Goal: Task Accomplishment & Management: Use online tool/utility

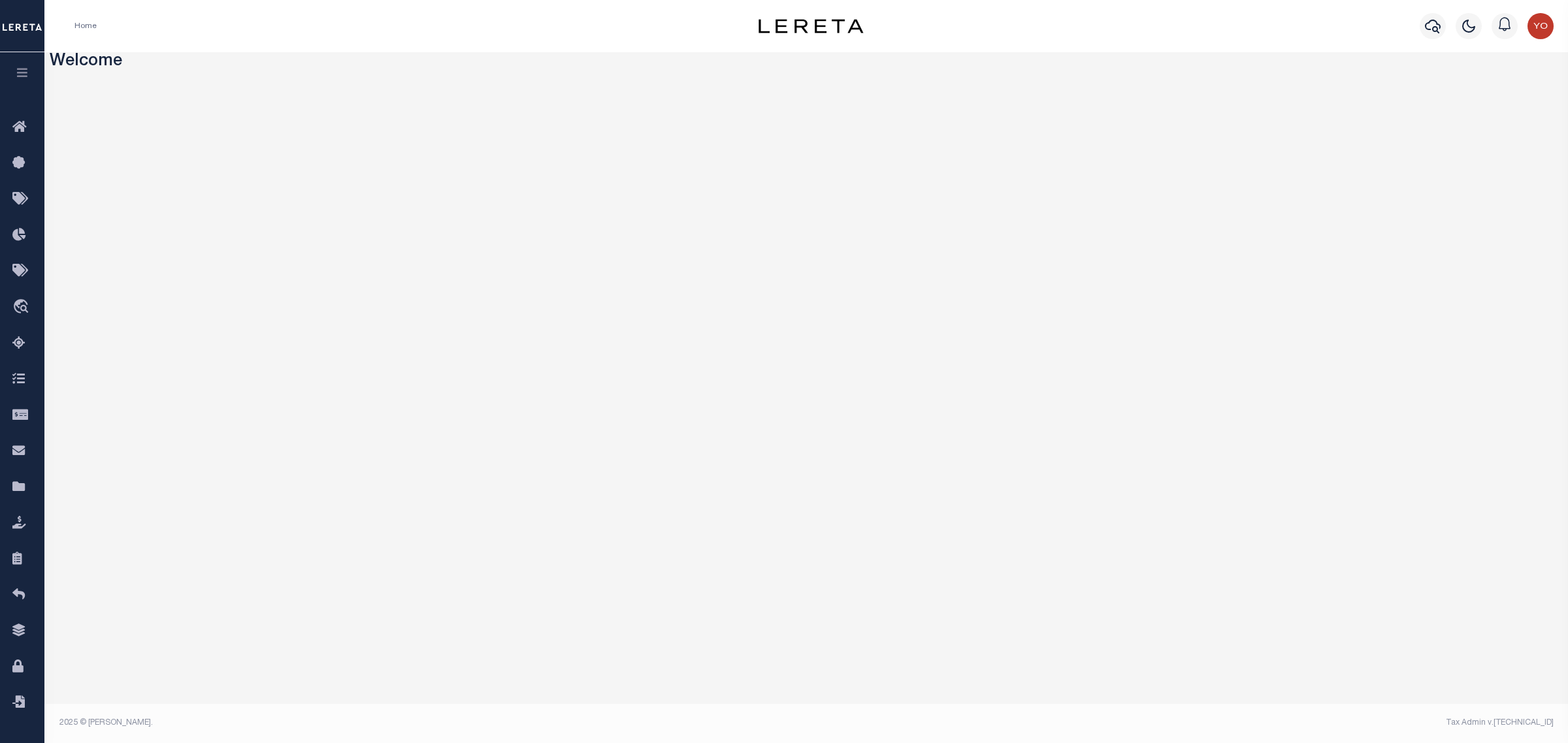
click at [23, 75] on icon "button" at bounding box center [23, 72] width 15 height 12
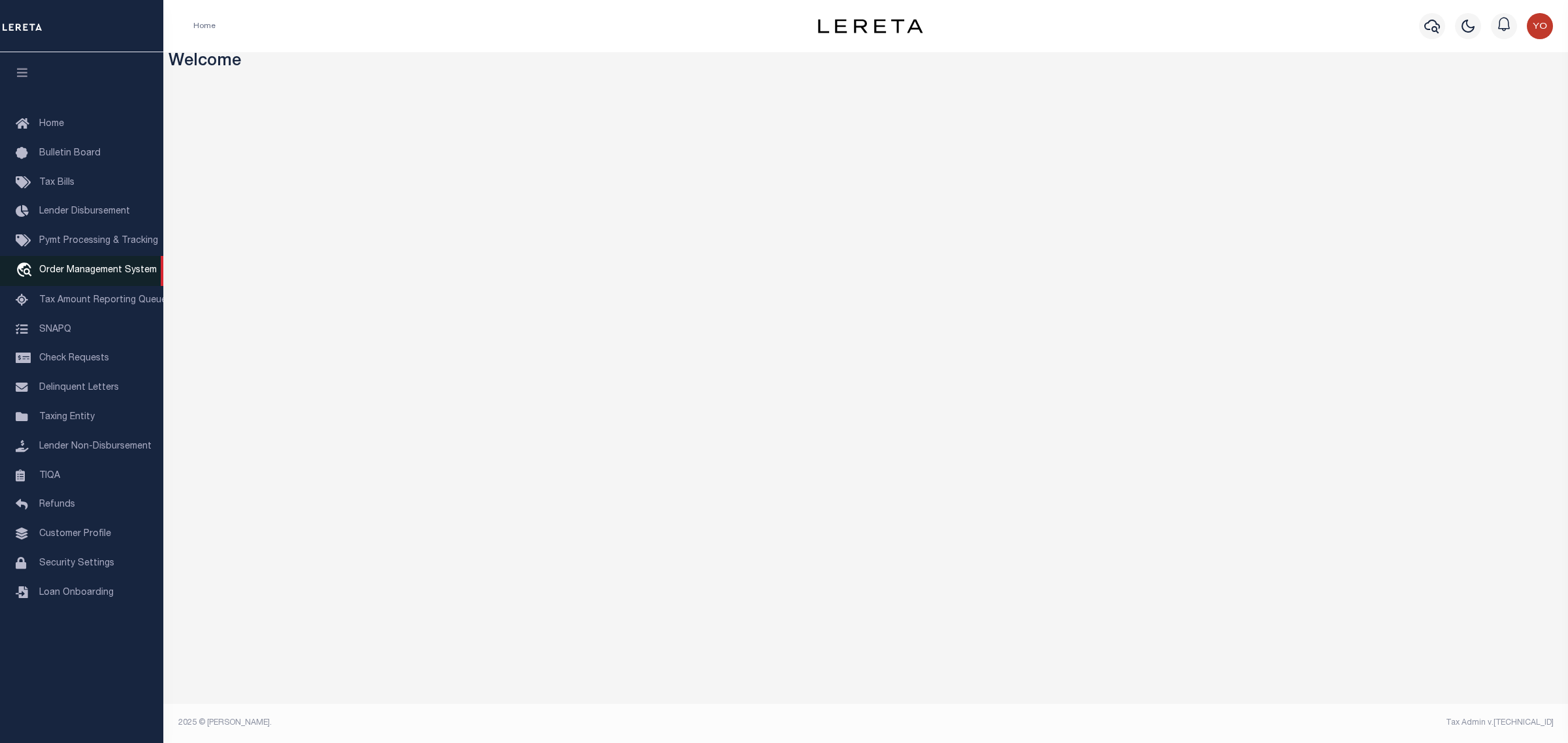
click at [99, 272] on span "Order Management System" at bounding box center [98, 270] width 118 height 9
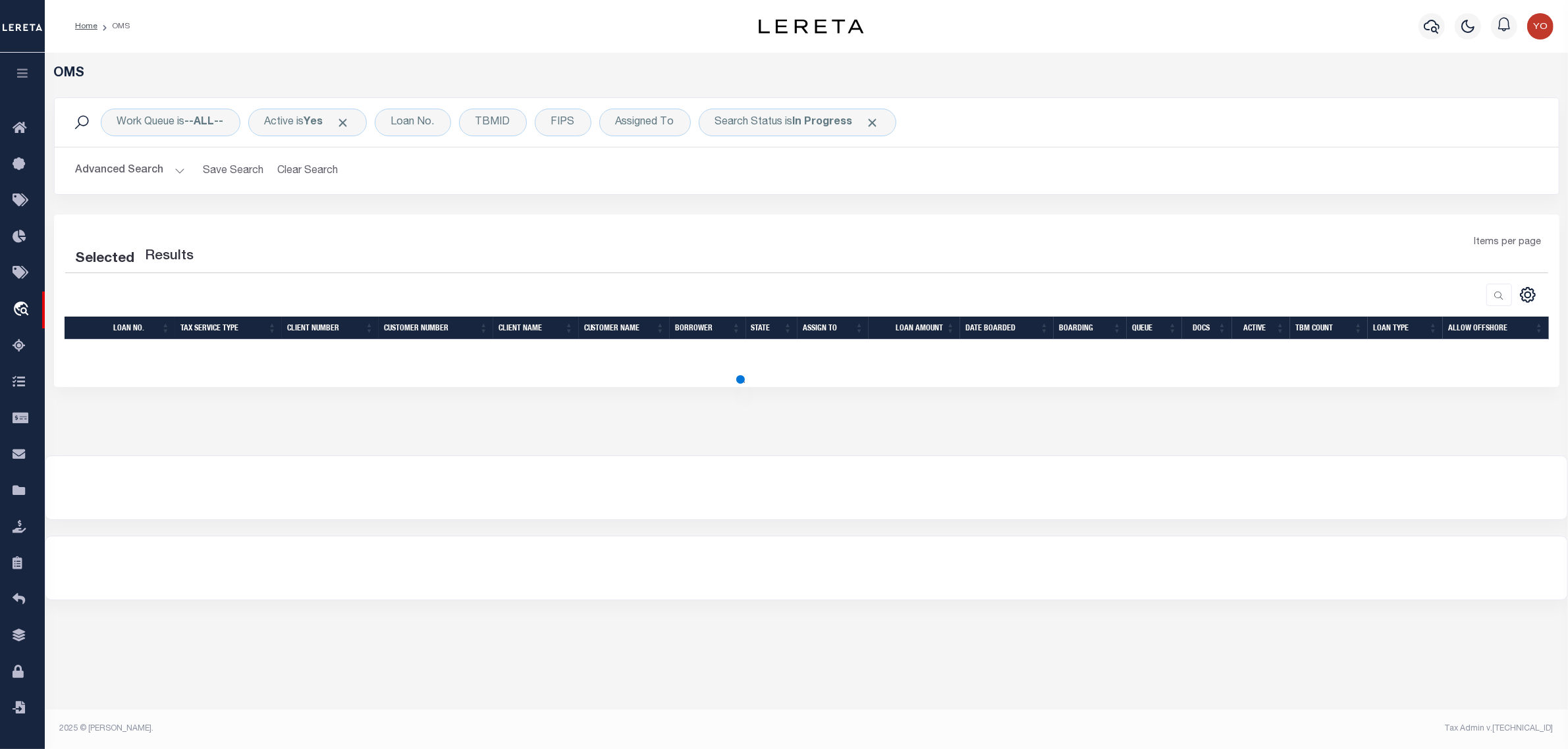
select select "200"
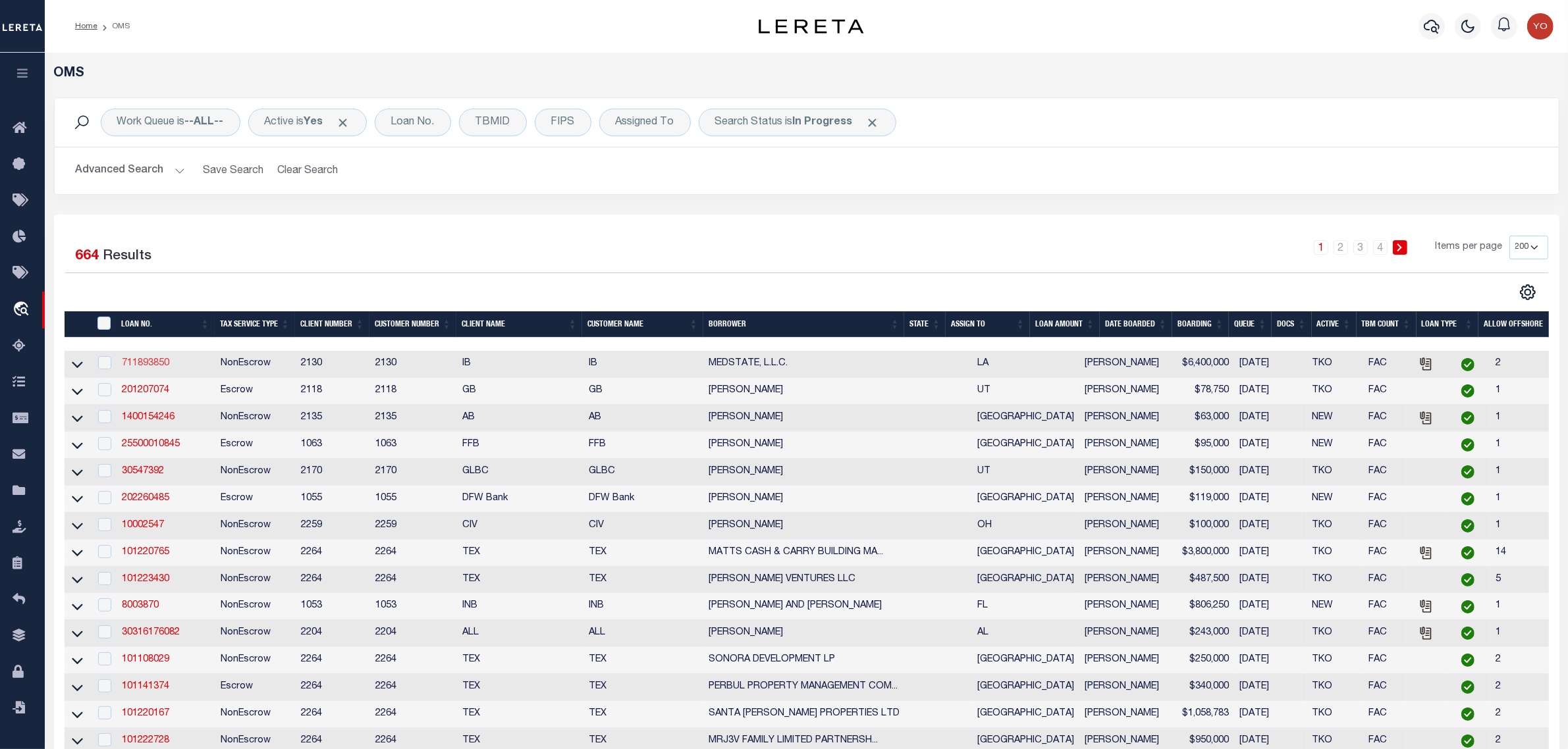
click at [149, 364] on link "711893850" at bounding box center [145, 363] width 47 height 9
type input "711893850"
type input "MEDSTATE, L.L.C."
select select
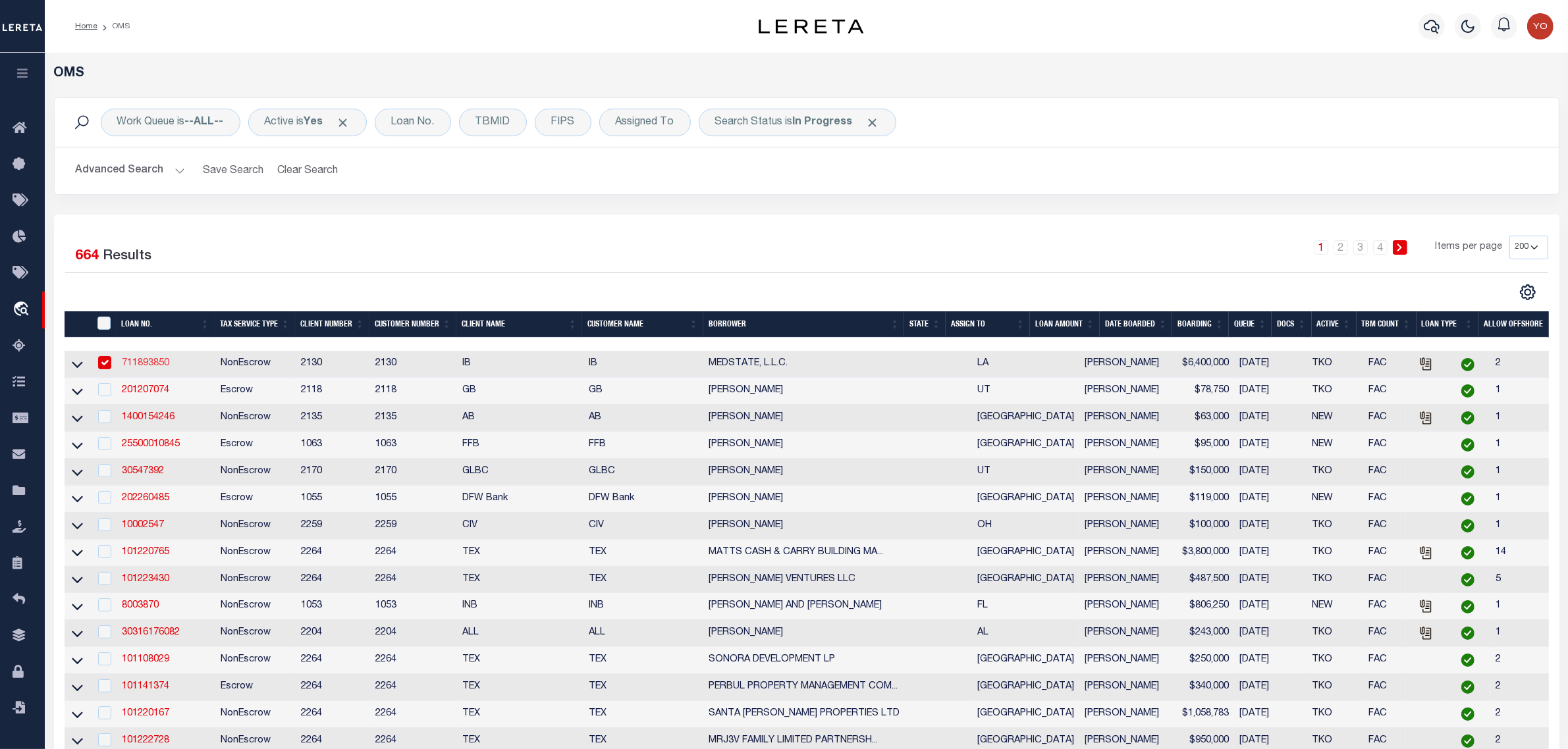
type input "[STREET_ADDRESS][PERSON_NAME] AND 2-X"
type input "[PERSON_NAME] LA 70433"
select select "NonEscrow"
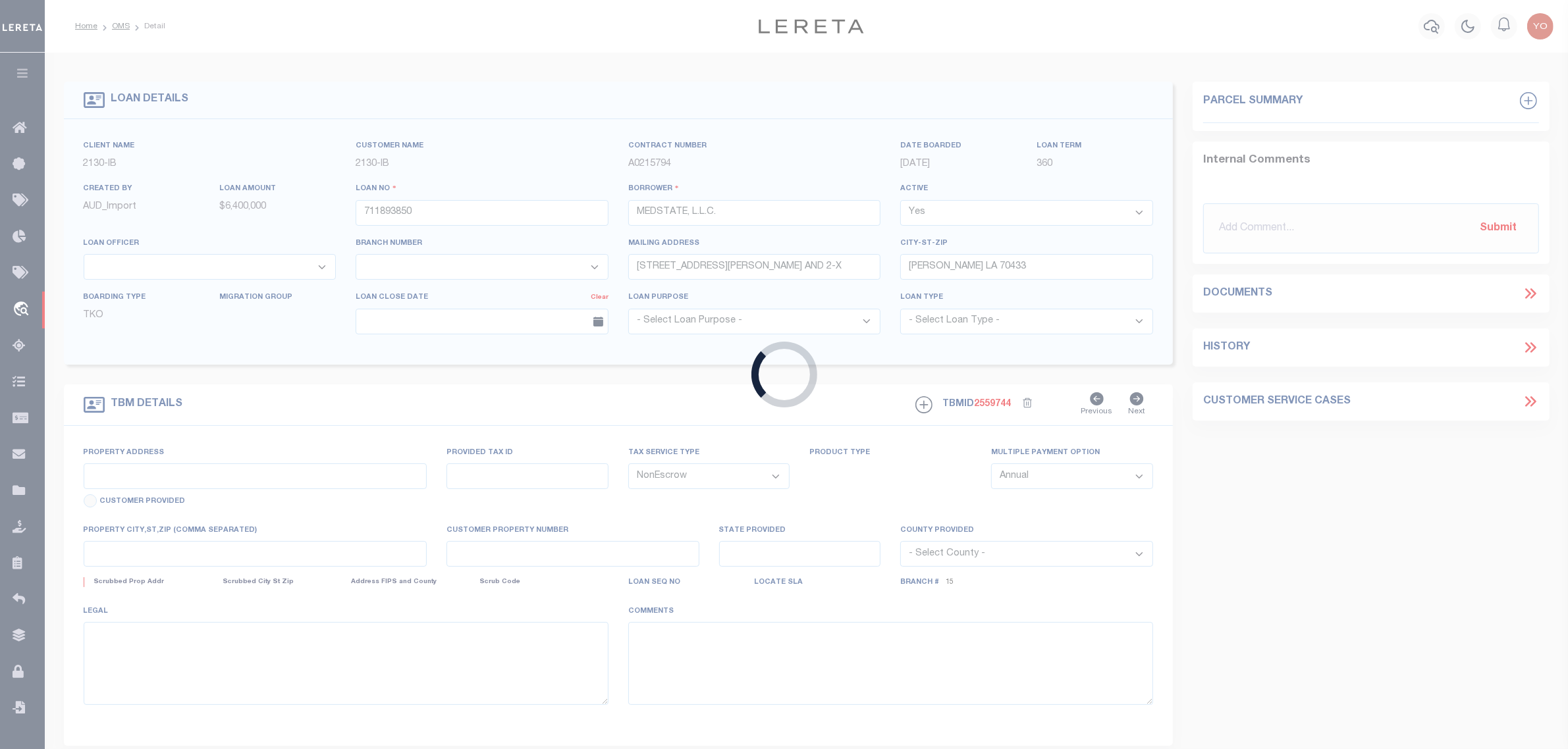
type input "[STREET_ADDRESS][PERSON_NAME] AND 2-X"
type input "1068111276"
select select
type input "[PERSON_NAME] LA 70433"
type input "Eastern"
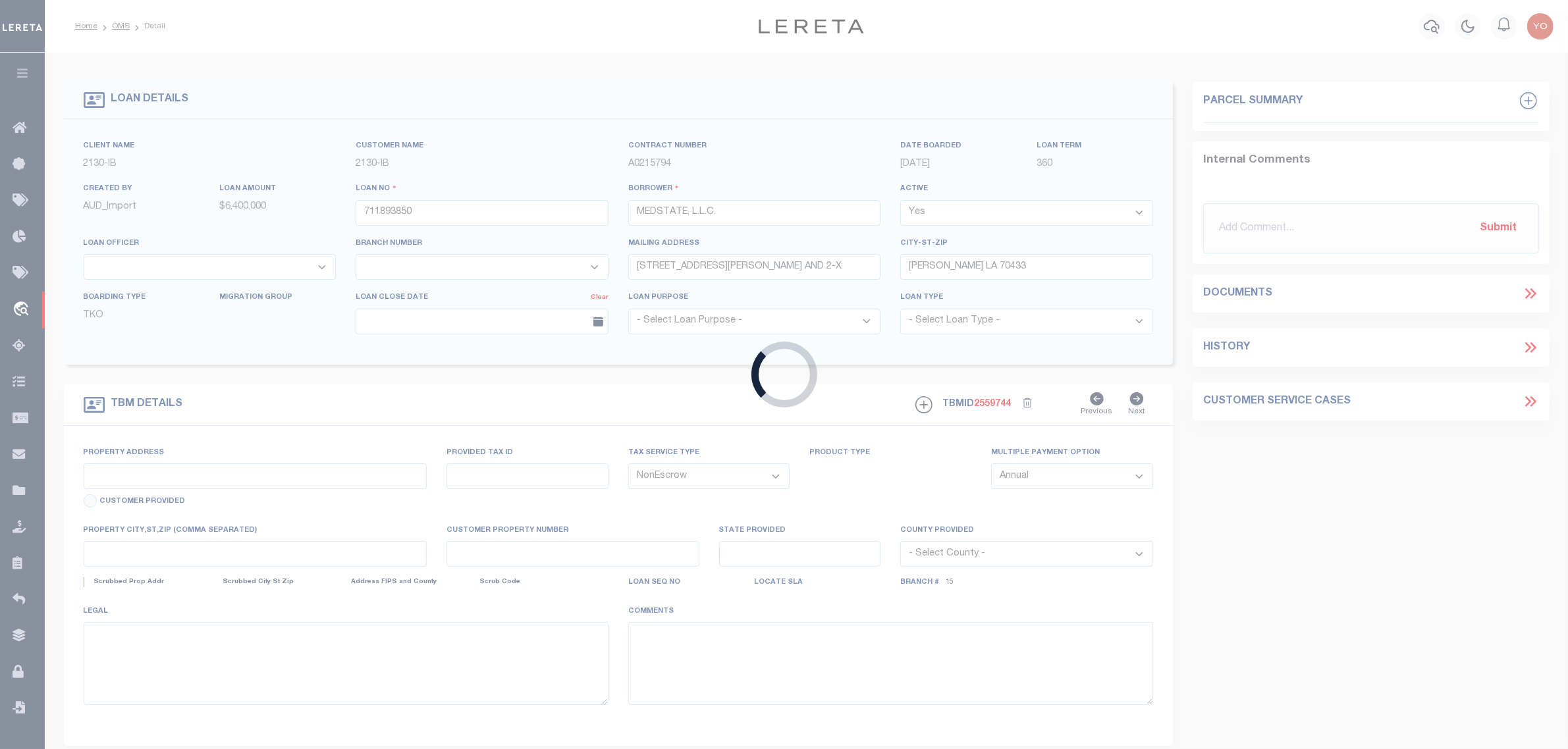
type input "LA"
select select "4950"
select select "2464"
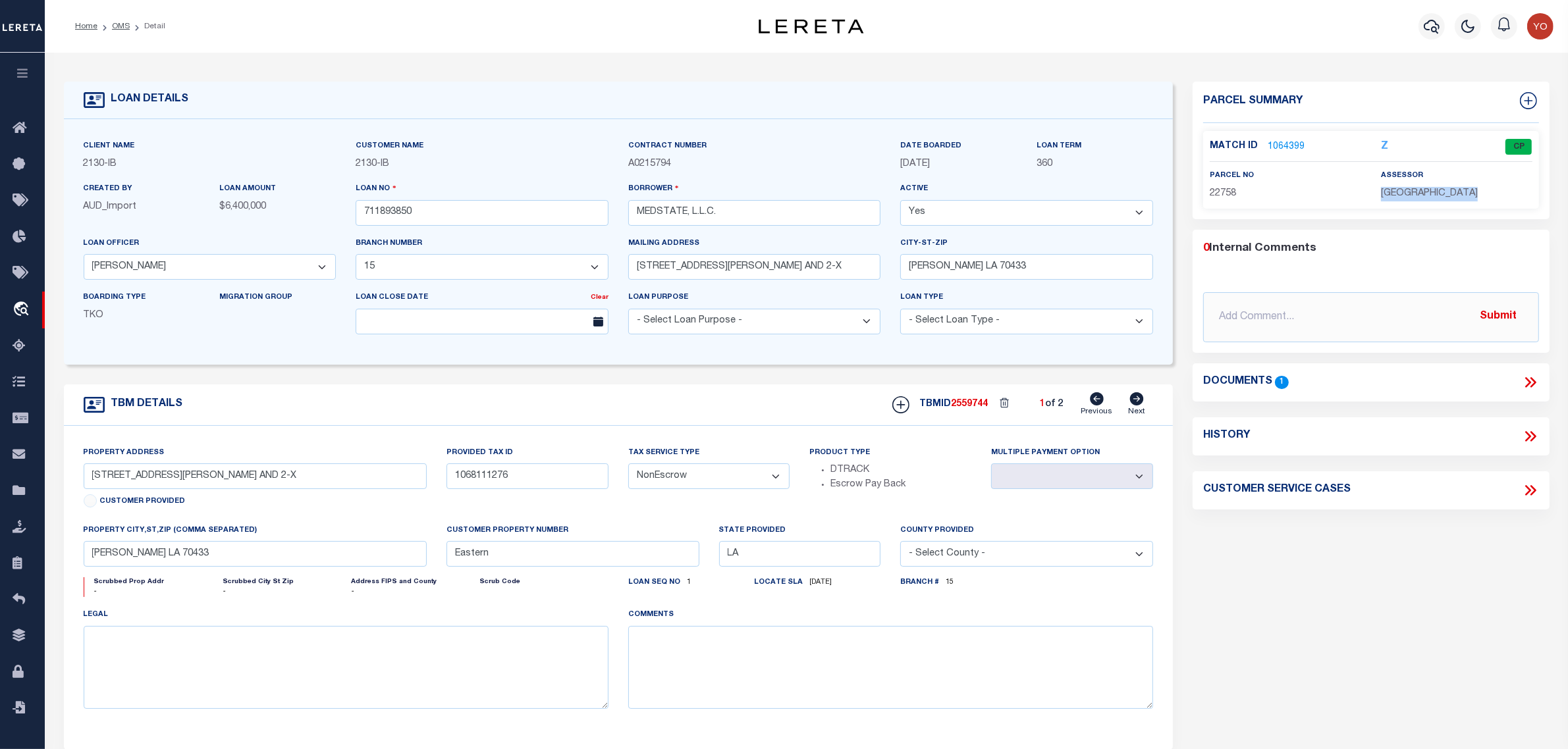
drag, startPoint x: 1480, startPoint y: 190, endPoint x: 1382, endPoint y: 190, distance: 98.0
click at [1382, 190] on span "[GEOGRAPHIC_DATA]" at bounding box center [1429, 193] width 97 height 9
click at [1288, 146] on link "1064399" at bounding box center [1286, 147] width 37 height 14
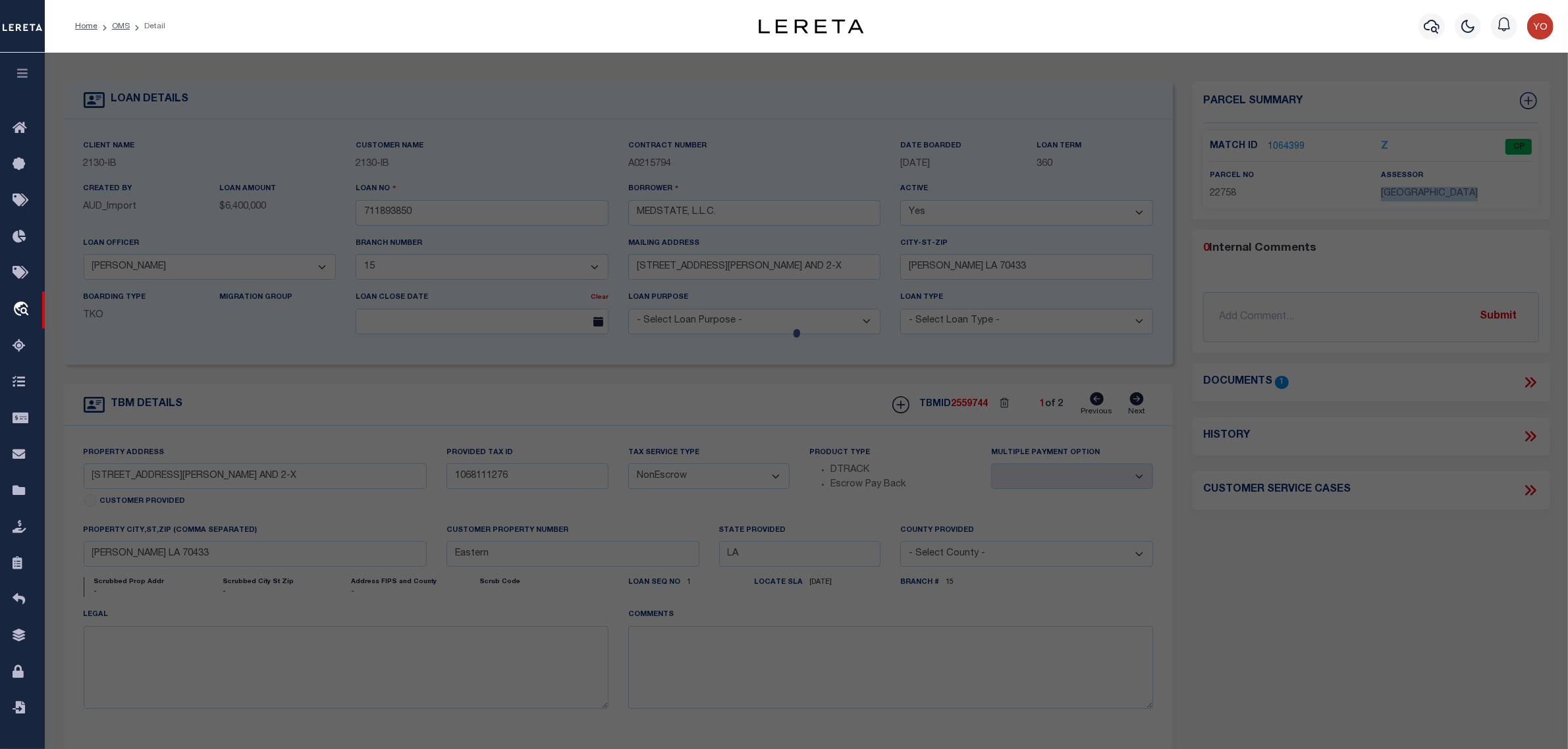
checkbox input "false"
select select "CP"
type input "MEDSTATE LLC"
select select
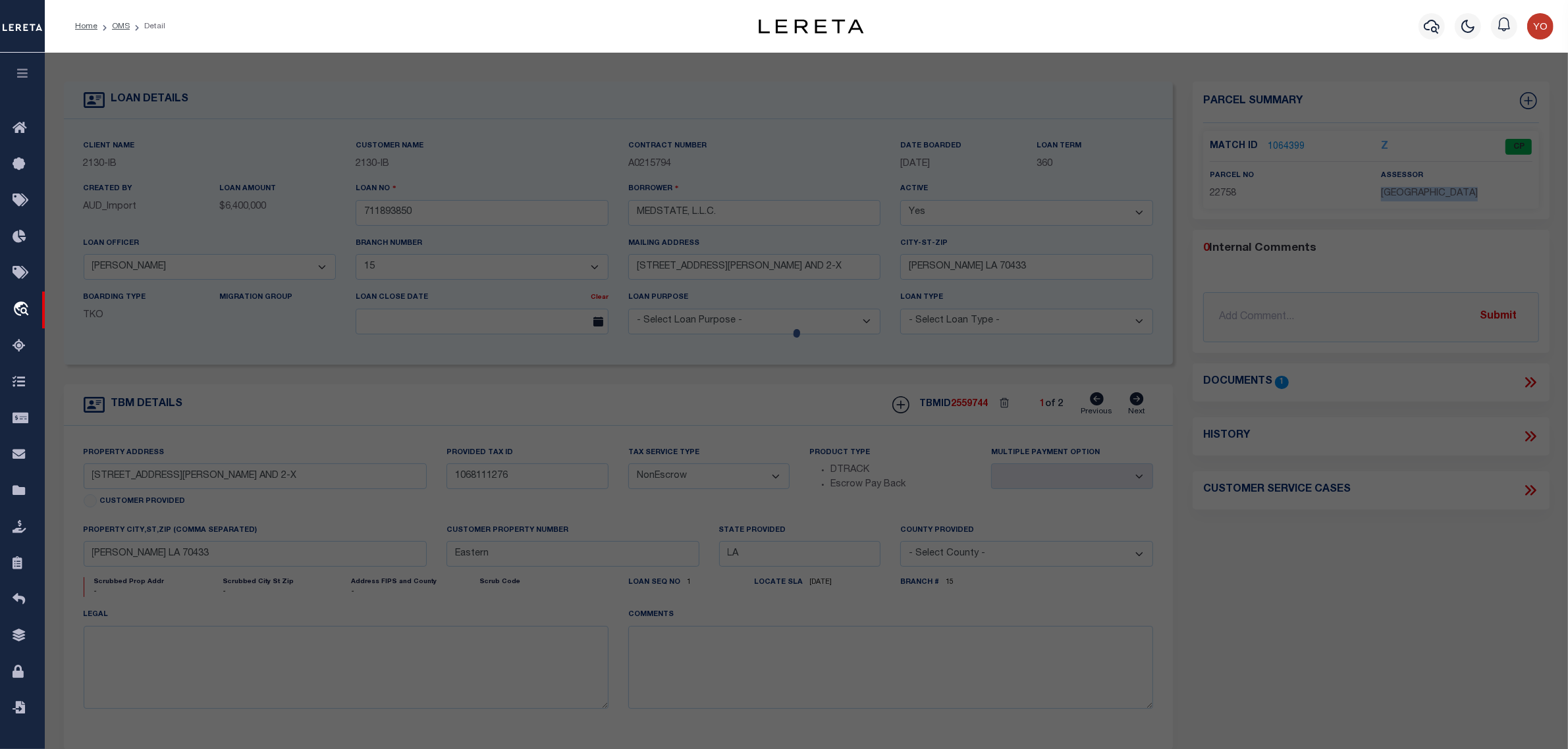
type input "1203 S TYLER ST SUITE 300"
type input "LA"
type textarea "UNITS 2X 3 ST TAMMANY MEDICAL OFFICE CONDO INST NO 1755229 INST NO 1829932 INST…"
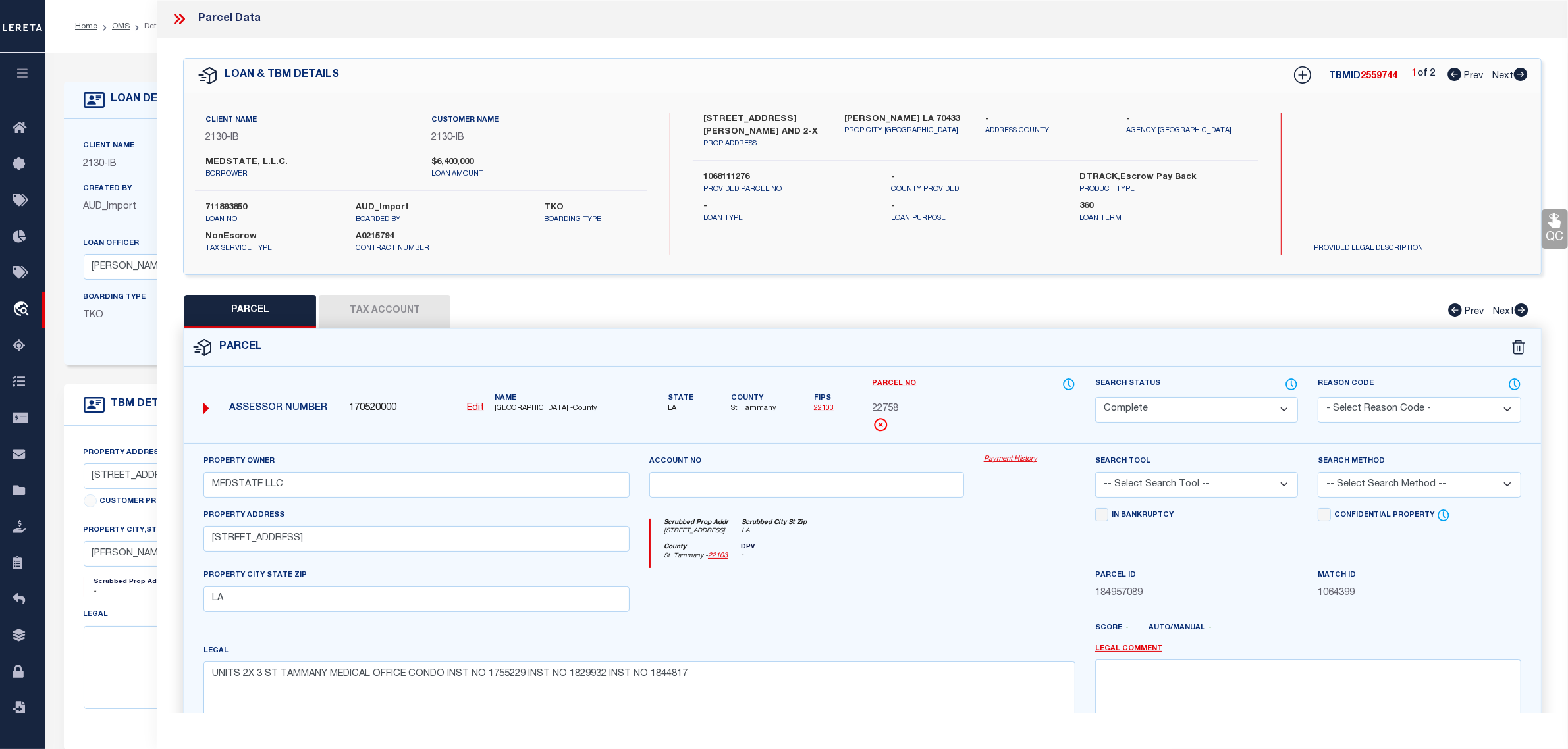
click at [884, 407] on span "22758" at bounding box center [886, 409] width 27 height 15
drag, startPoint x: 884, startPoint y: 407, endPoint x: 893, endPoint y: 410, distance: 9.5
click at [884, 407] on span "22758" at bounding box center [886, 409] width 27 height 15
click at [386, 320] on button "Tax Account" at bounding box center [384, 311] width 132 height 33
select select "100"
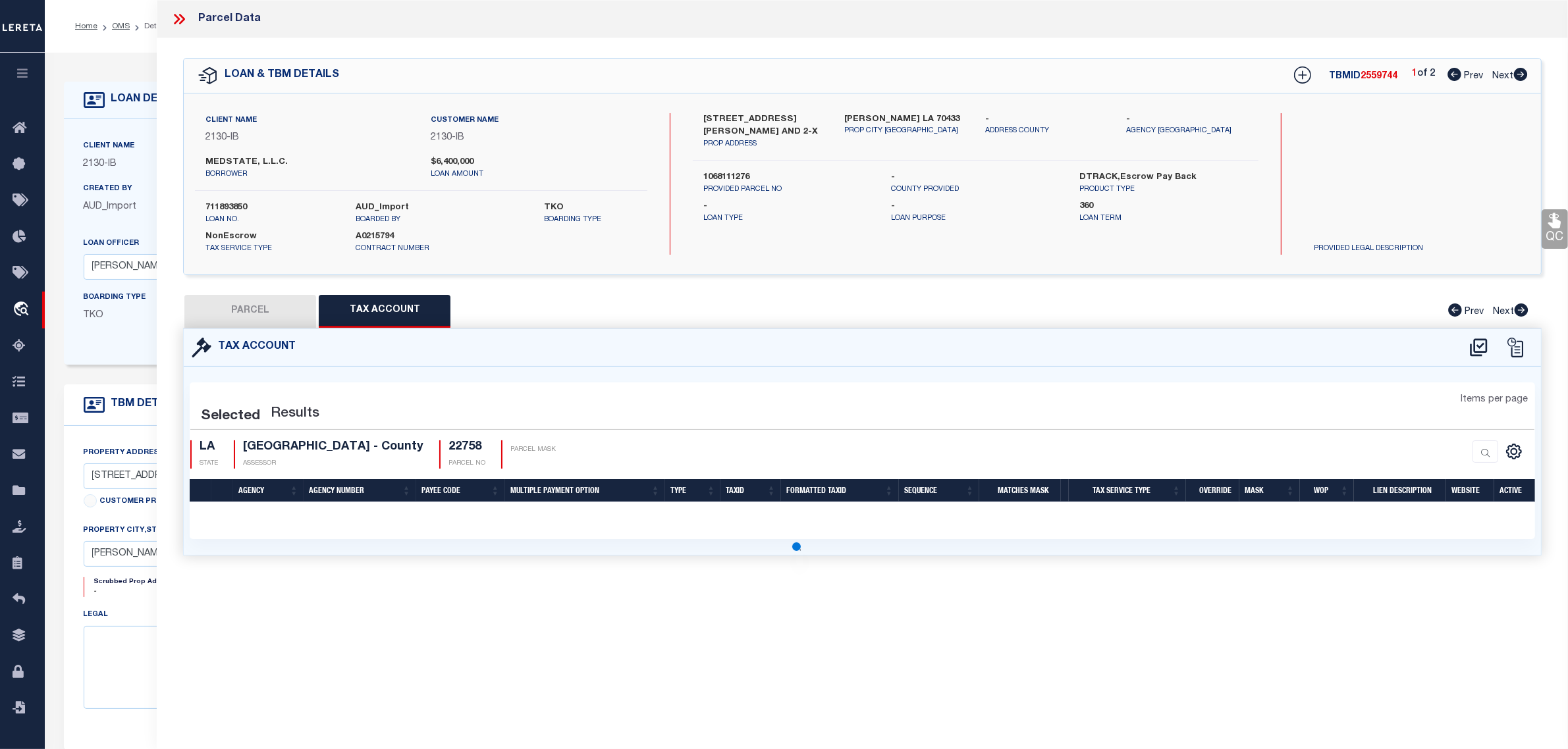
select select "100"
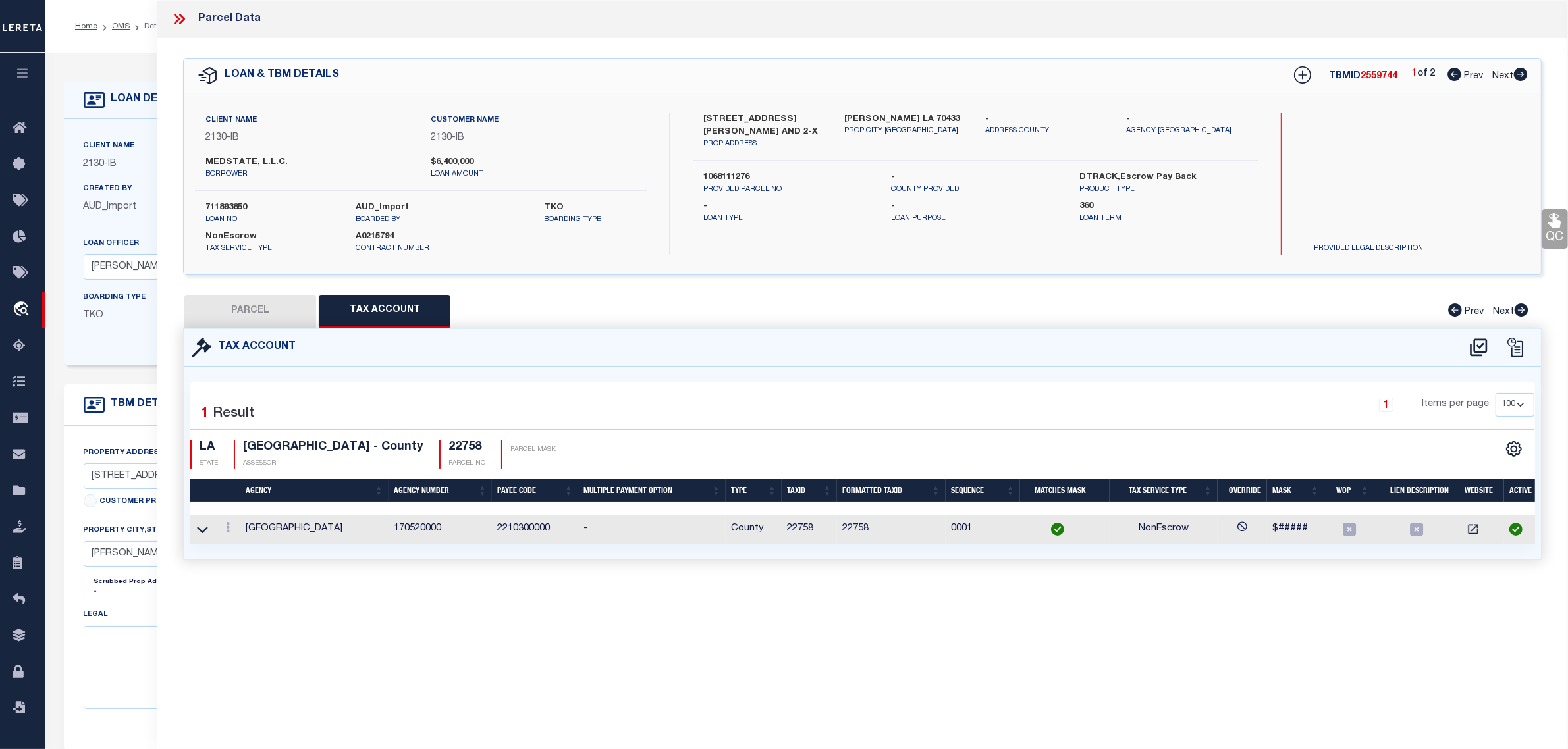
click at [851, 528] on td "22758" at bounding box center [892, 529] width 109 height 29
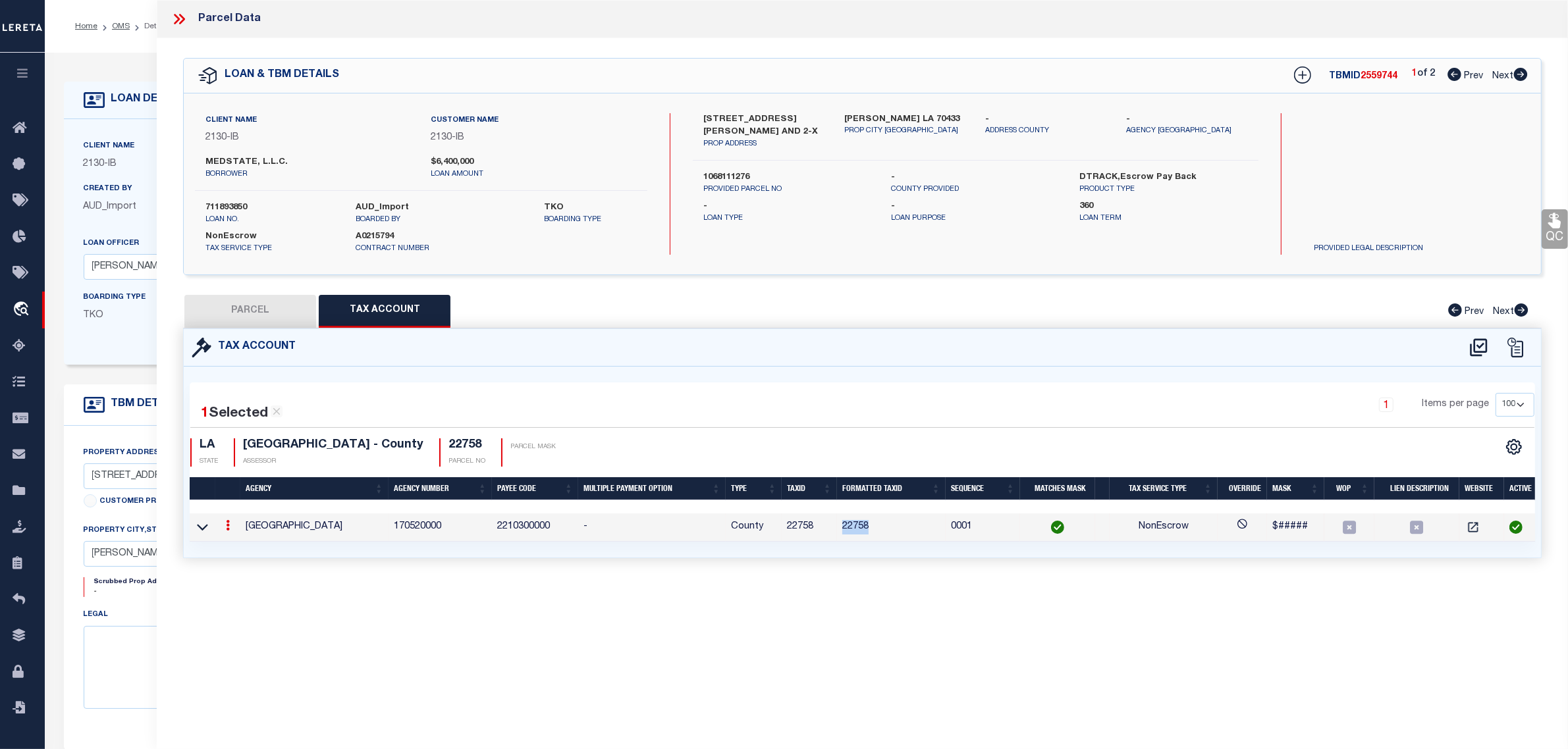
click at [851, 528] on td "22758" at bounding box center [892, 528] width 109 height 29
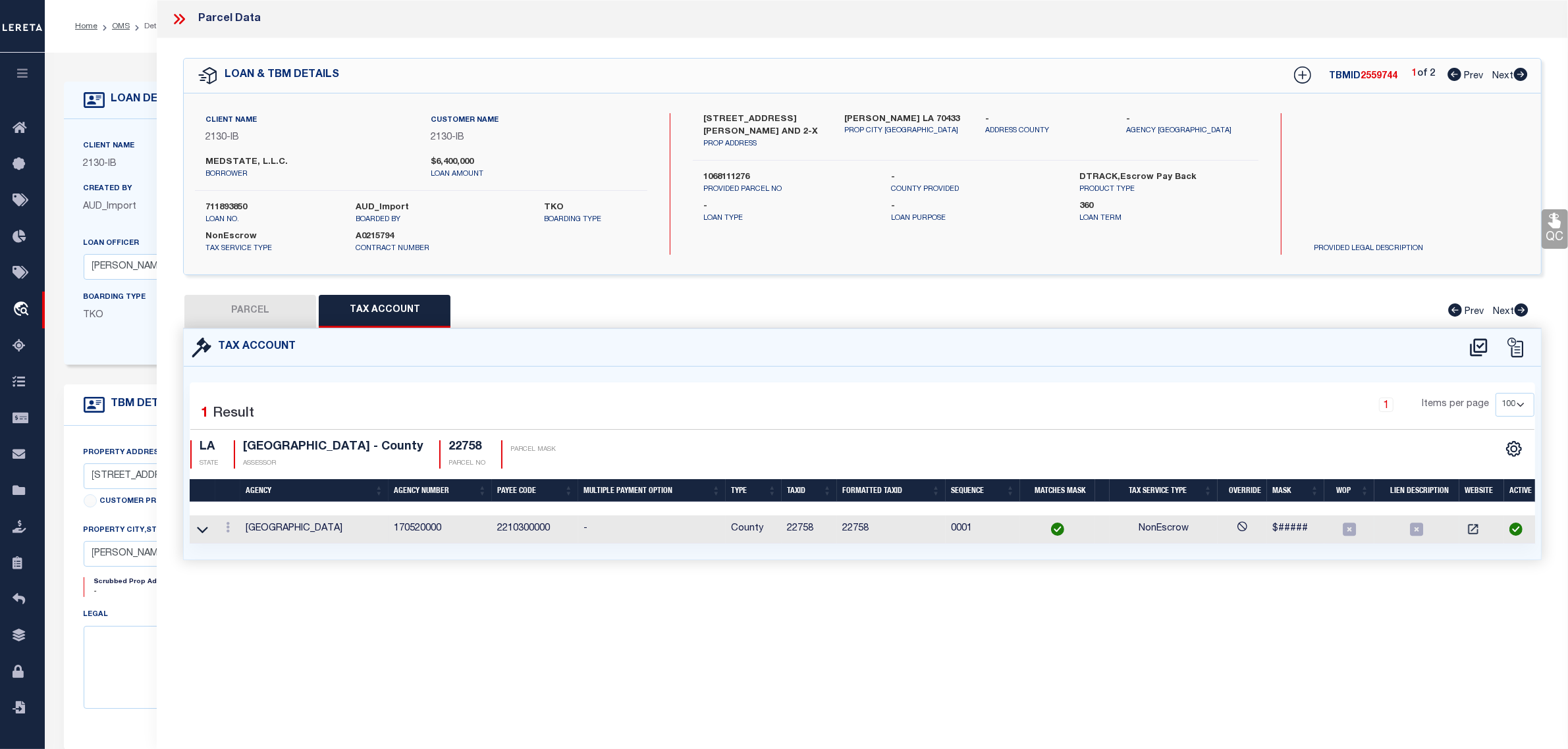
click at [805, 531] on td "22758" at bounding box center [809, 529] width 55 height 29
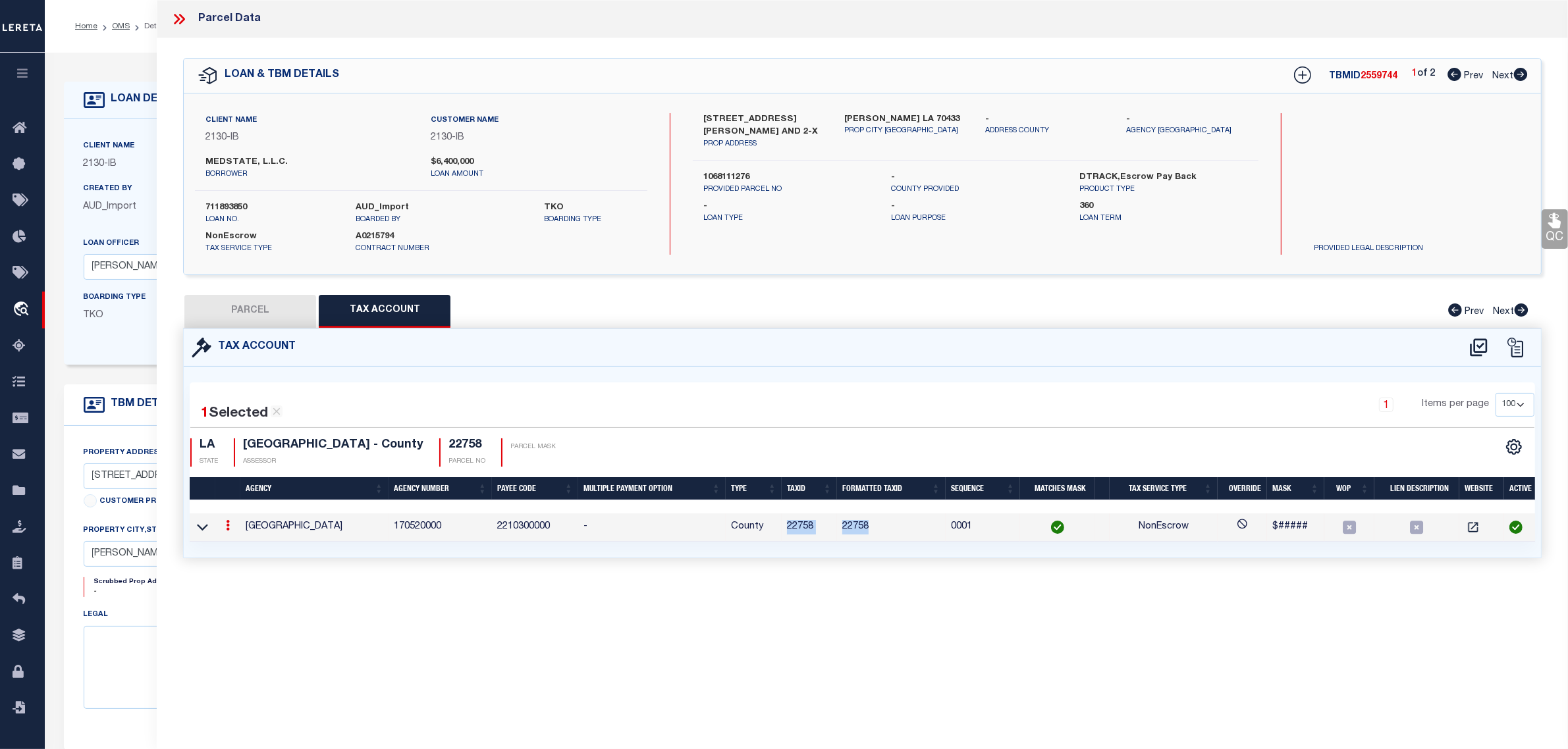
drag, startPoint x: 805, startPoint y: 531, endPoint x: 861, endPoint y: 530, distance: 56.0
click at [861, 530] on tr "ST TAMMANY PARISH 170520000 2210300000 - County 22758 22758 0001 NonEscrow $###…" at bounding box center [866, 528] width 1352 height 29
click at [179, 10] on icon at bounding box center [179, 19] width 17 height 17
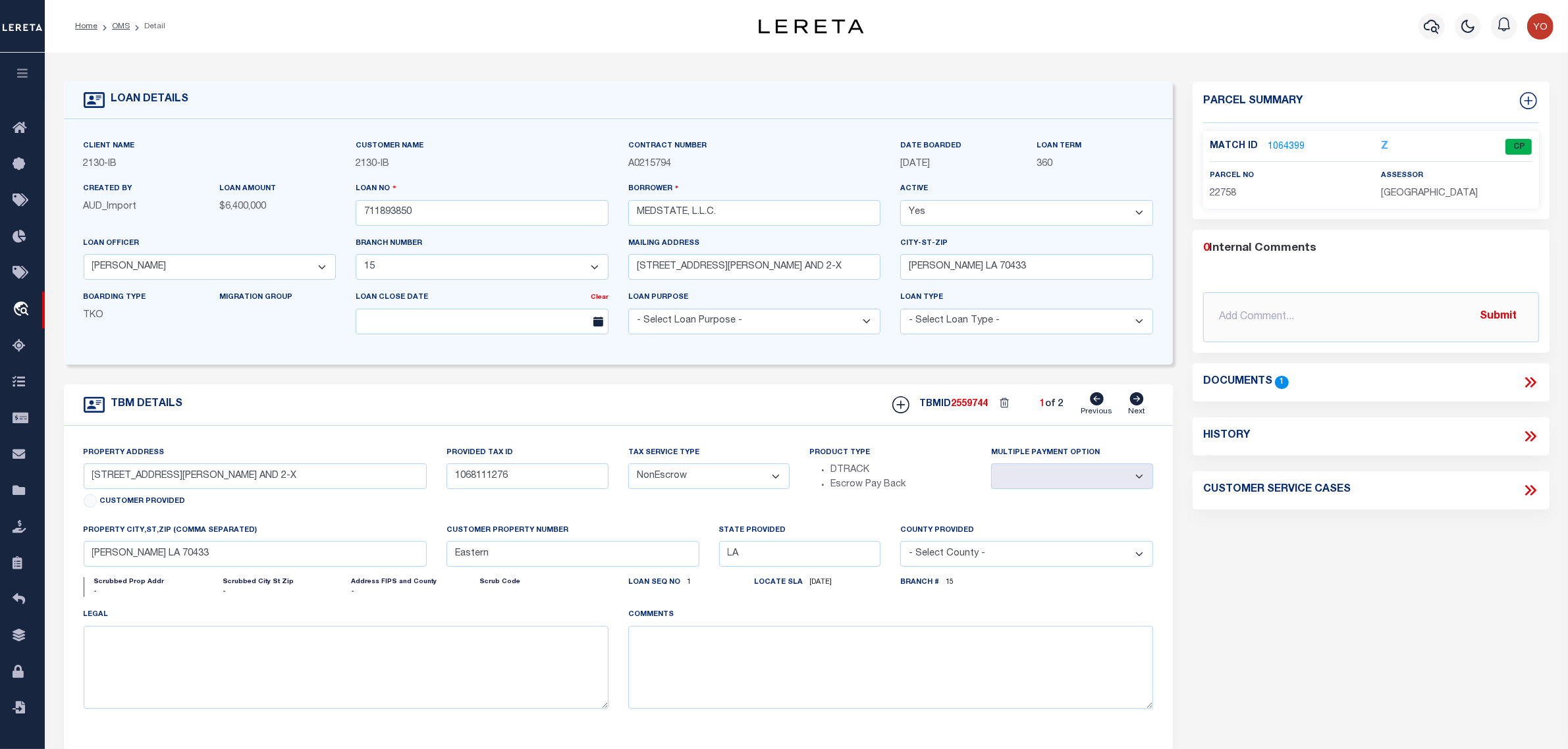
click at [1282, 143] on link "1064399" at bounding box center [1286, 147] width 37 height 14
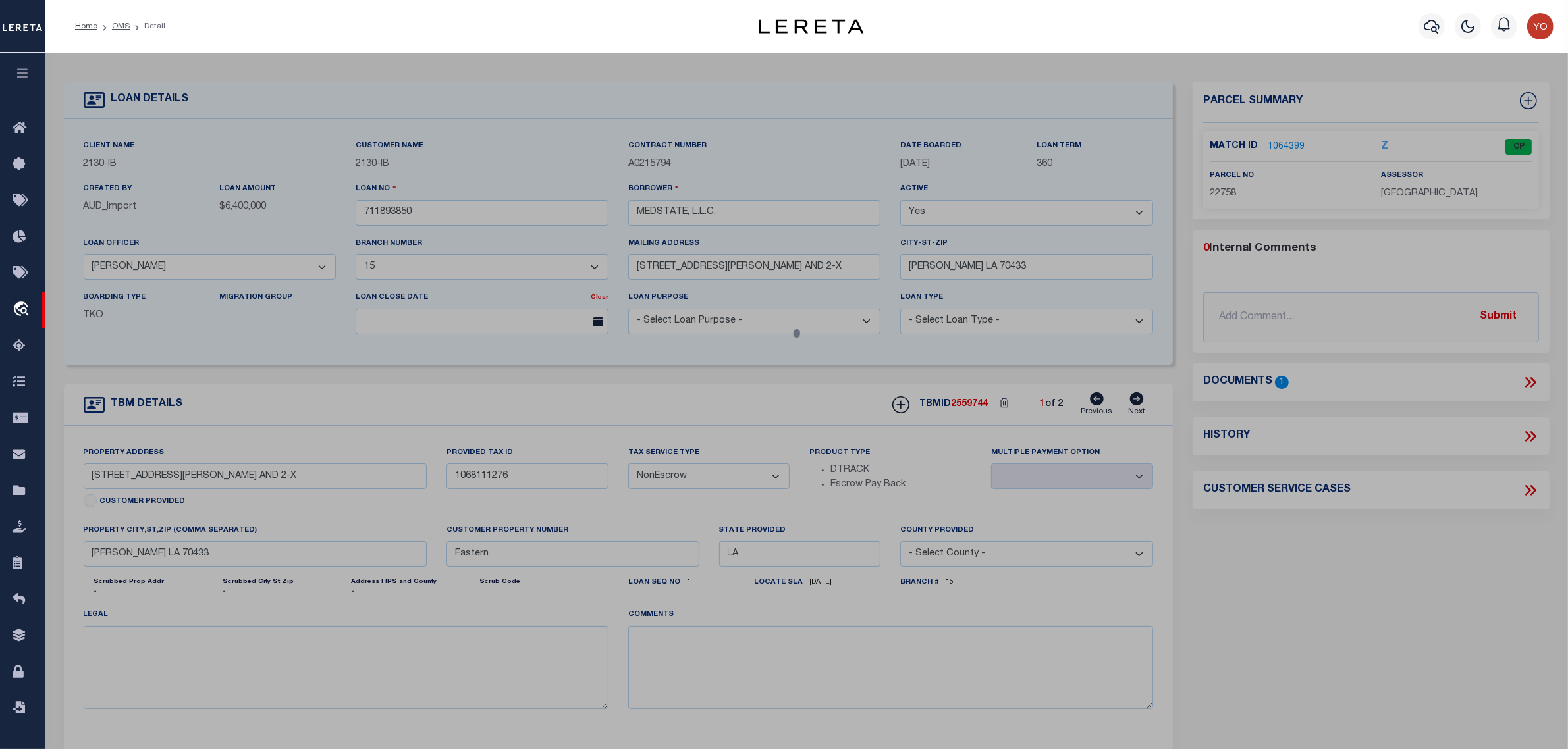
select select "AS"
checkbox input "false"
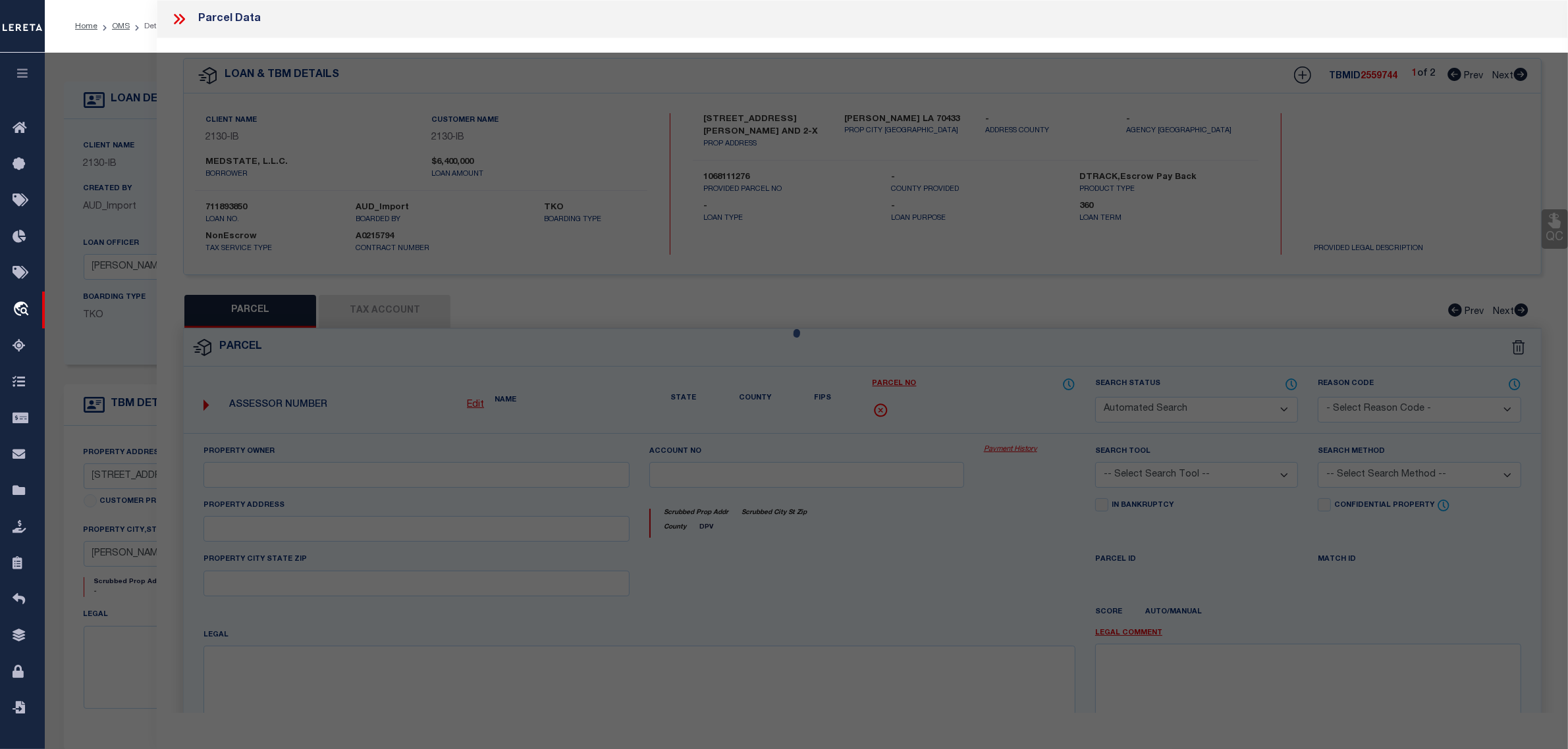
select select "CP"
type input "MEDSTATE LLC"
select select
type input "1203 S TYLER ST SUITE 300"
type input "LA"
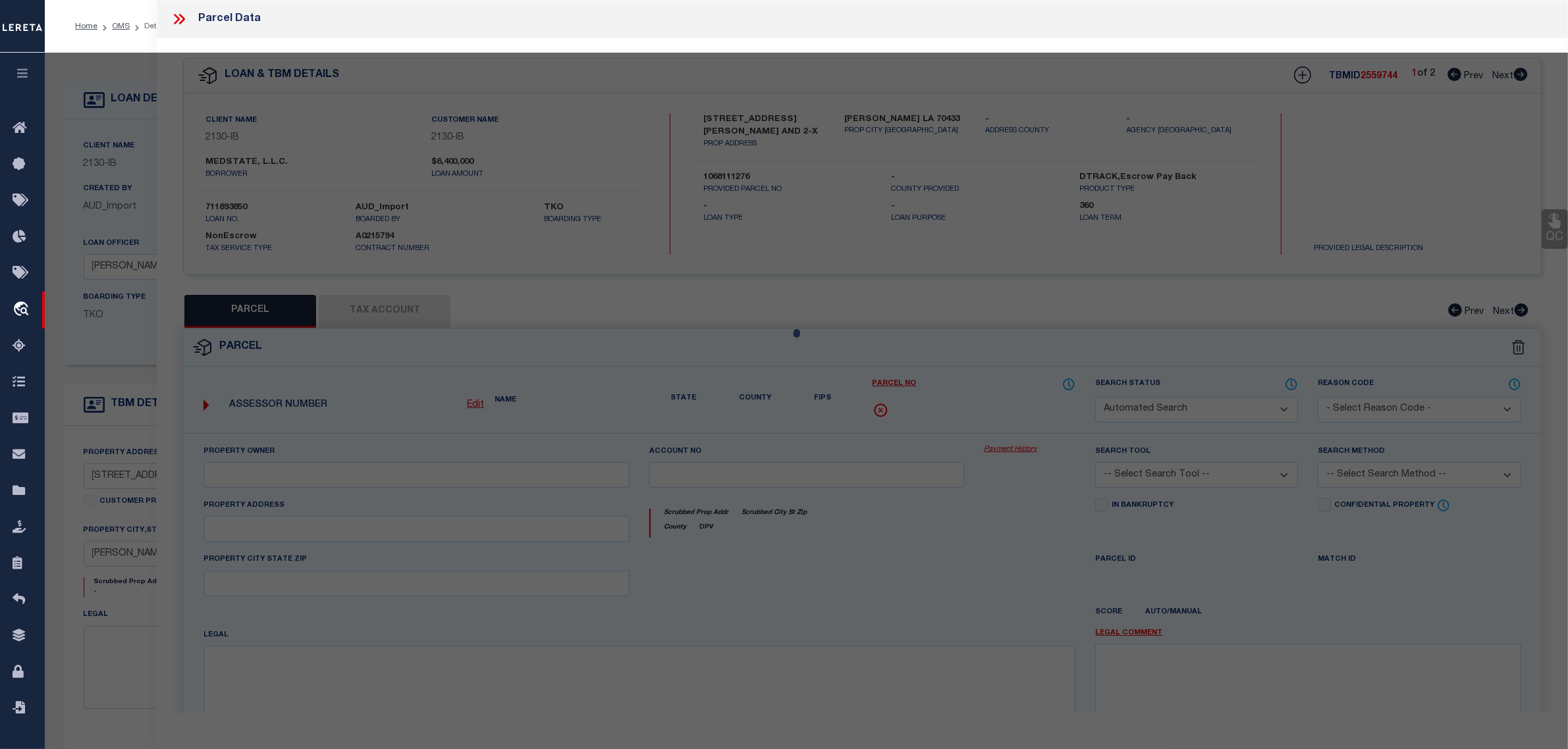
type textarea "UNITS 2X 3 ST TAMMANY MEDICAL OFFICE CONDO INST NO 1755229 INST NO 1829932 INST…"
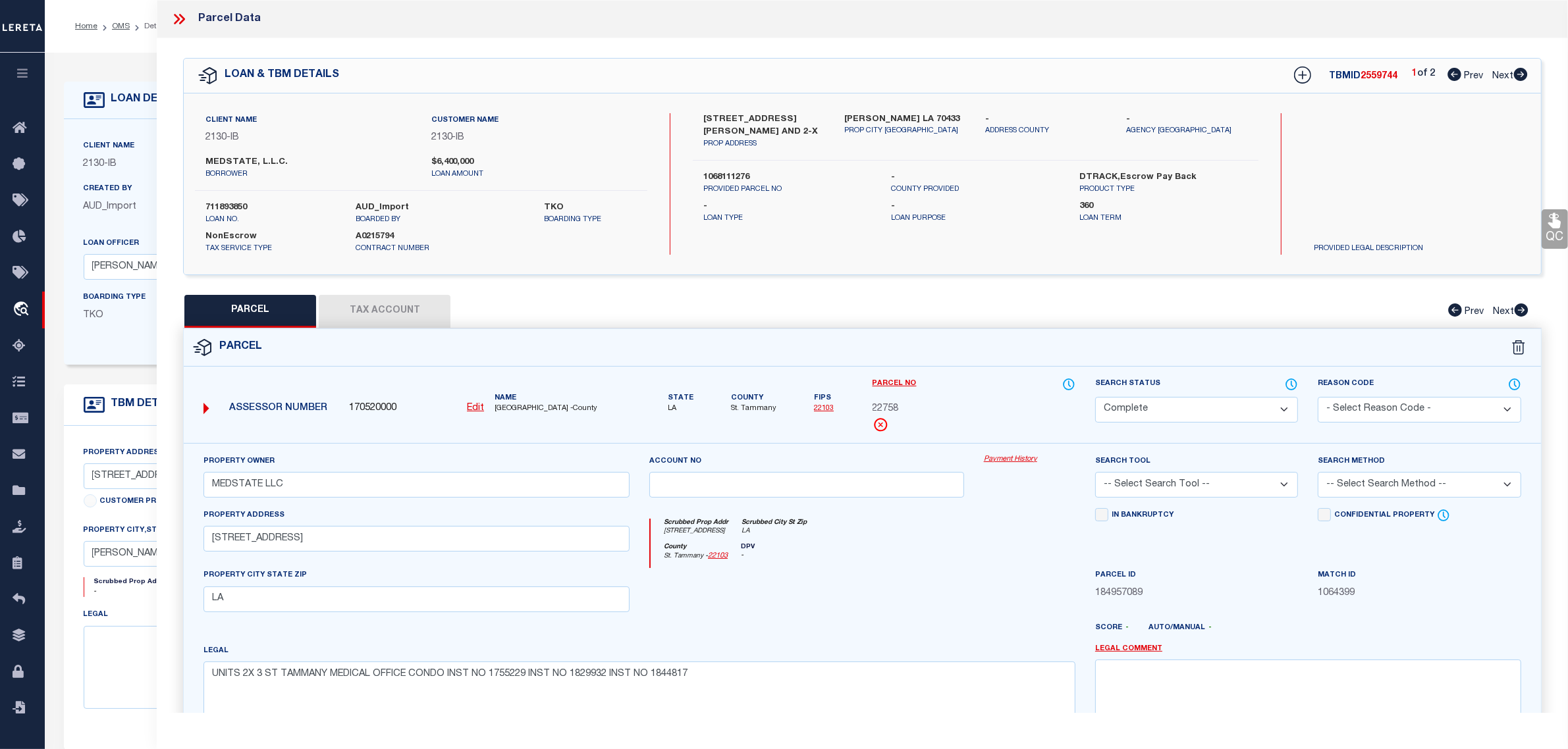
click at [1028, 462] on link "Payment History" at bounding box center [1030, 460] width 91 height 11
